Goal: Submit feedback/report problem

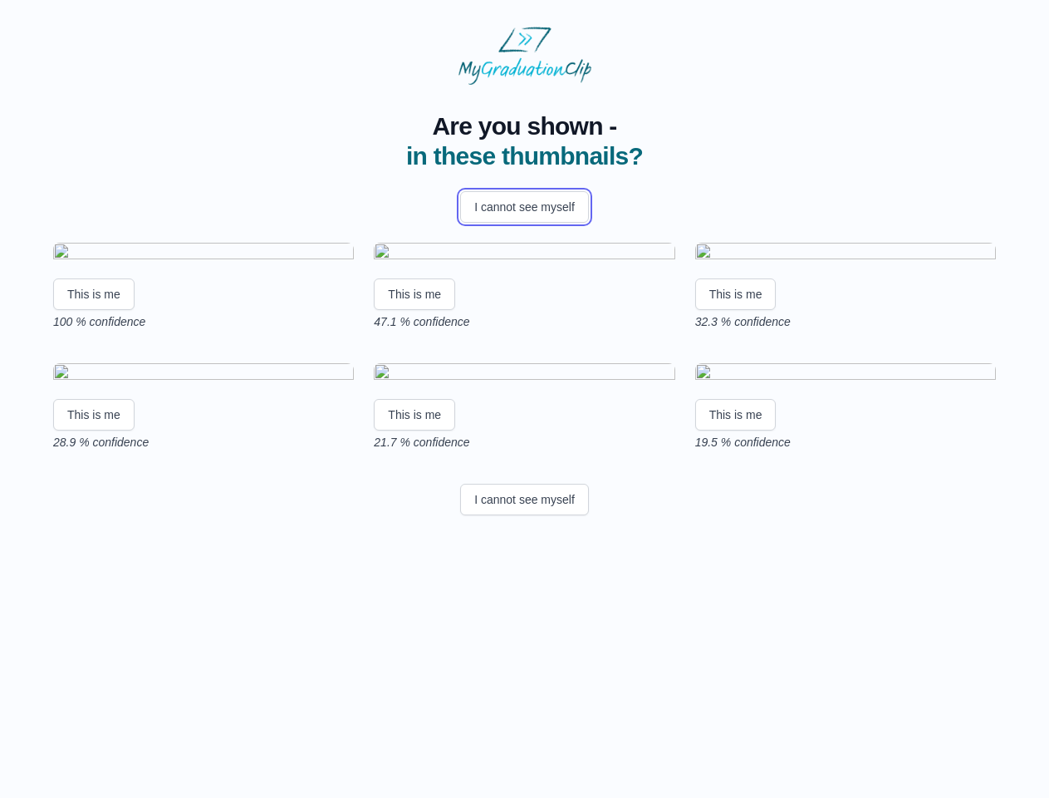
click at [524, 207] on button "I cannot see myself" at bounding box center [524, 207] width 129 height 32
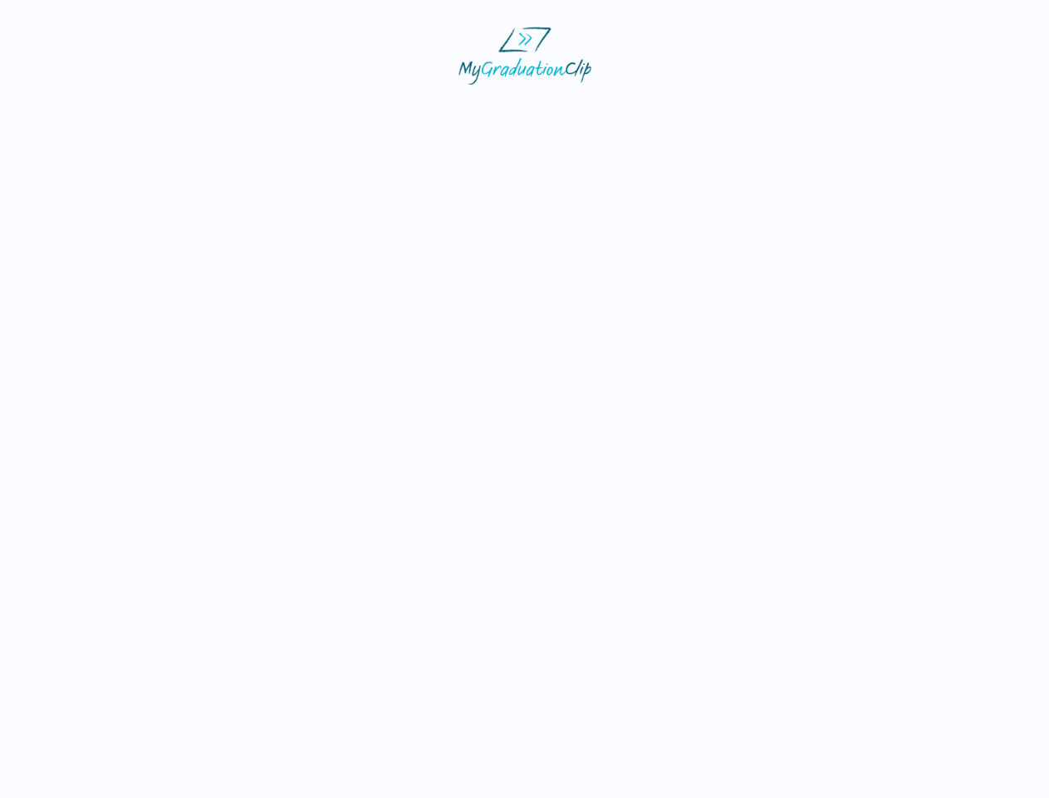
click at [94, 111] on html at bounding box center [524, 55] width 1049 height 111
click at [417, 111] on html at bounding box center [524, 55] width 1049 height 111
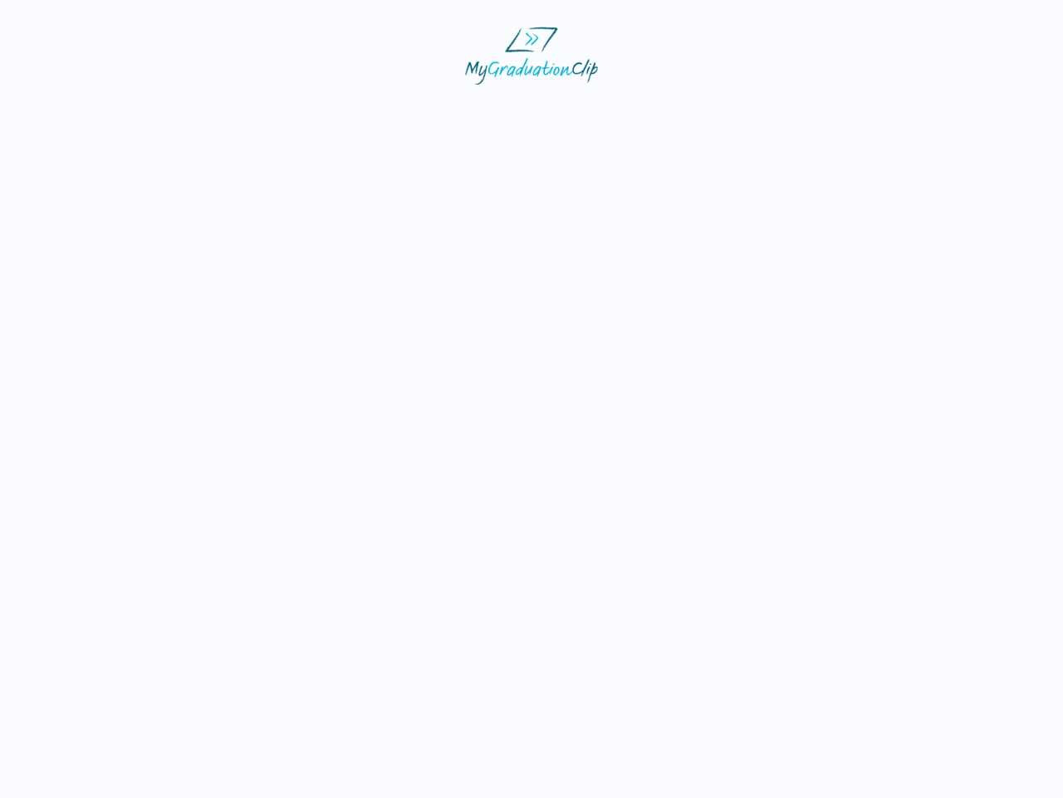
click at [740, 111] on html at bounding box center [531, 55] width 1063 height 111
click at [94, 111] on html at bounding box center [531, 55] width 1063 height 111
click at [417, 111] on html at bounding box center [531, 55] width 1063 height 111
click at [740, 111] on html at bounding box center [531, 55] width 1063 height 111
click at [524, 111] on html at bounding box center [531, 55] width 1063 height 111
